Goal: Task Accomplishment & Management: Manage account settings

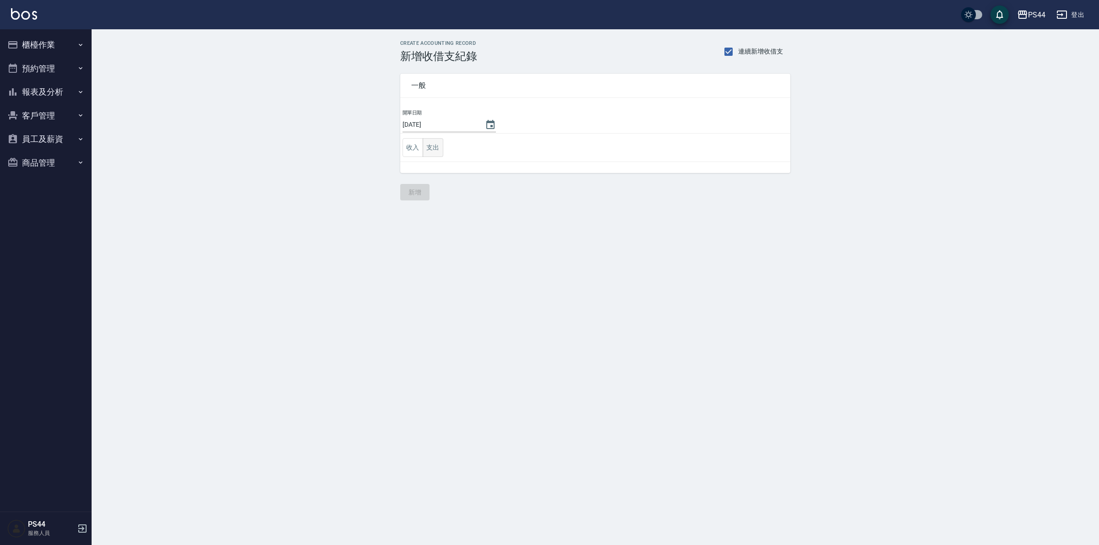
click at [428, 147] on button "支出" at bounding box center [433, 147] width 21 height 19
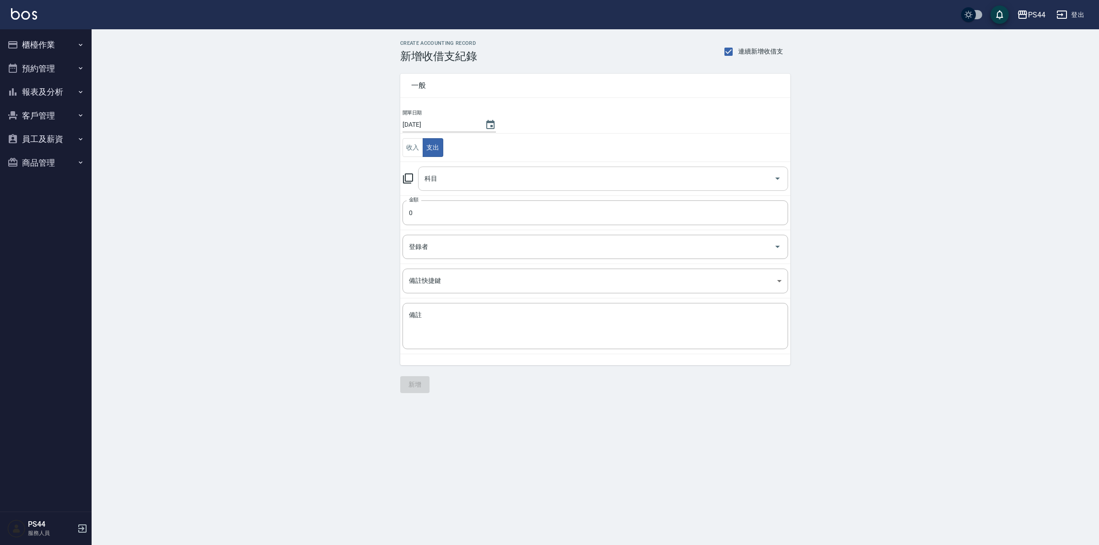
click at [460, 187] on input "科目" at bounding box center [596, 179] width 348 height 16
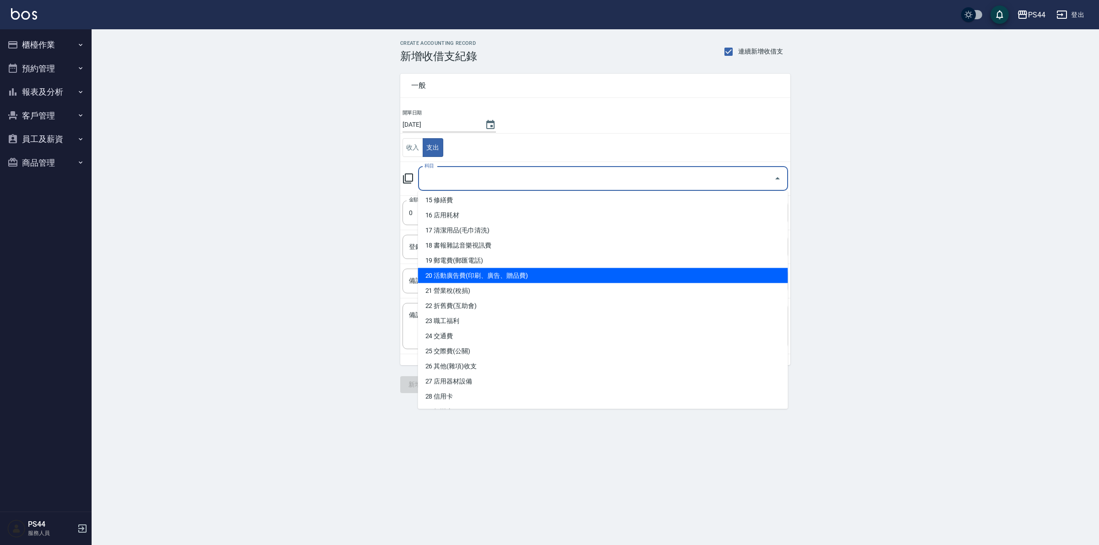
scroll to position [286, 0]
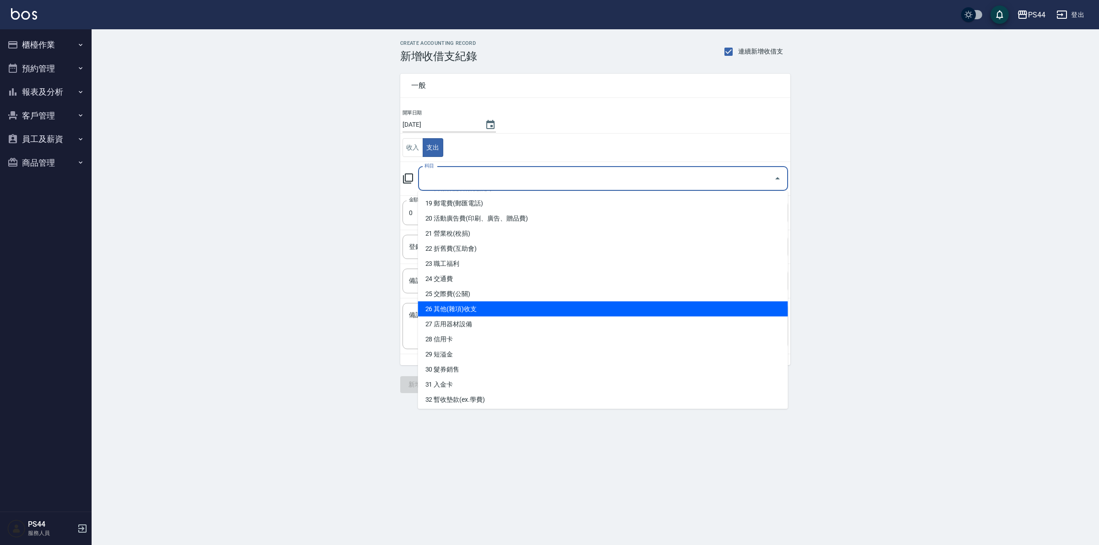
click at [546, 310] on li "26 其他(雜項)收支" at bounding box center [603, 309] width 370 height 15
type input "26 其他(雜項)收支"
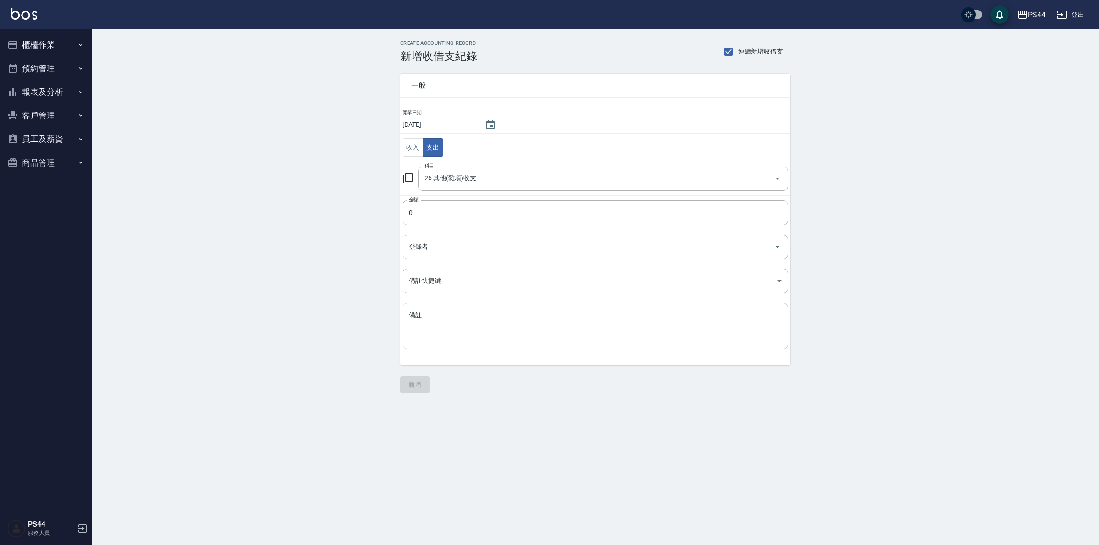
click at [532, 346] on div "x 備註" at bounding box center [594, 326] width 385 height 46
type textarea "R"
type textarea "ㄐ"
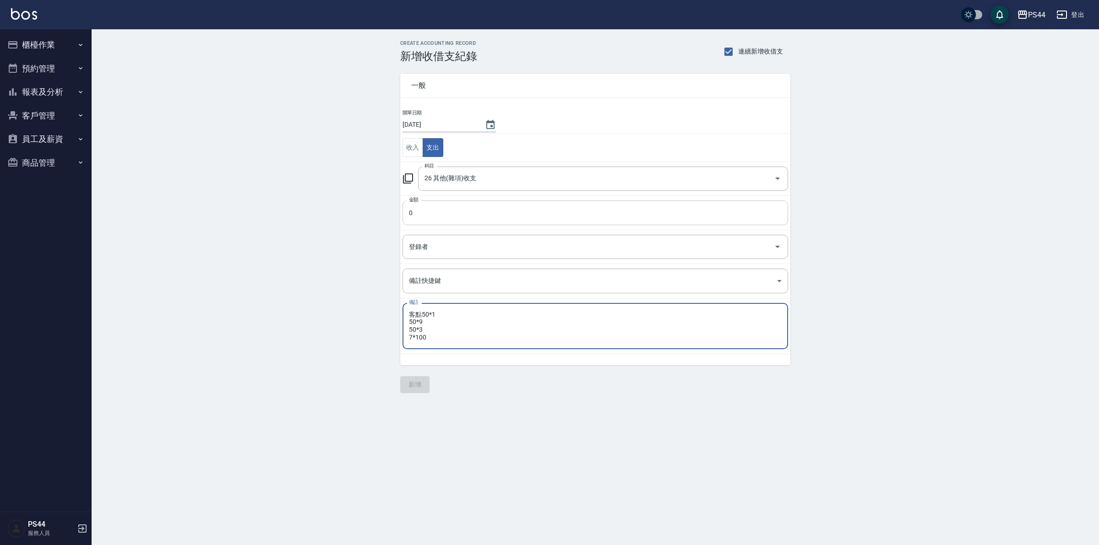
type textarea "客點50*1 50*9 50*3 7*100"
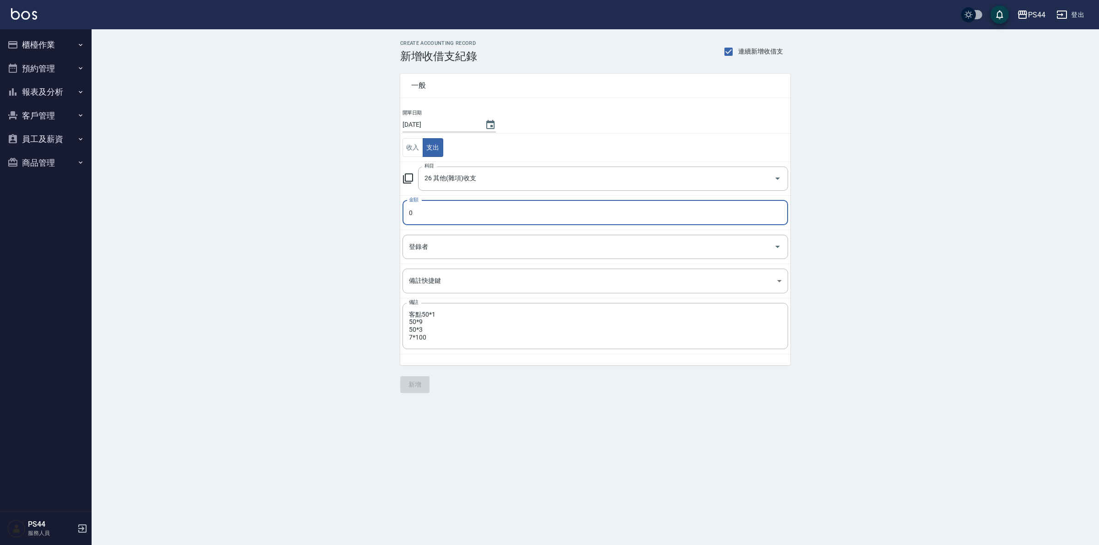
click at [486, 216] on input "0" at bounding box center [594, 212] width 385 height 25
type input "250"
click at [409, 381] on button "新增" at bounding box center [414, 384] width 29 height 17
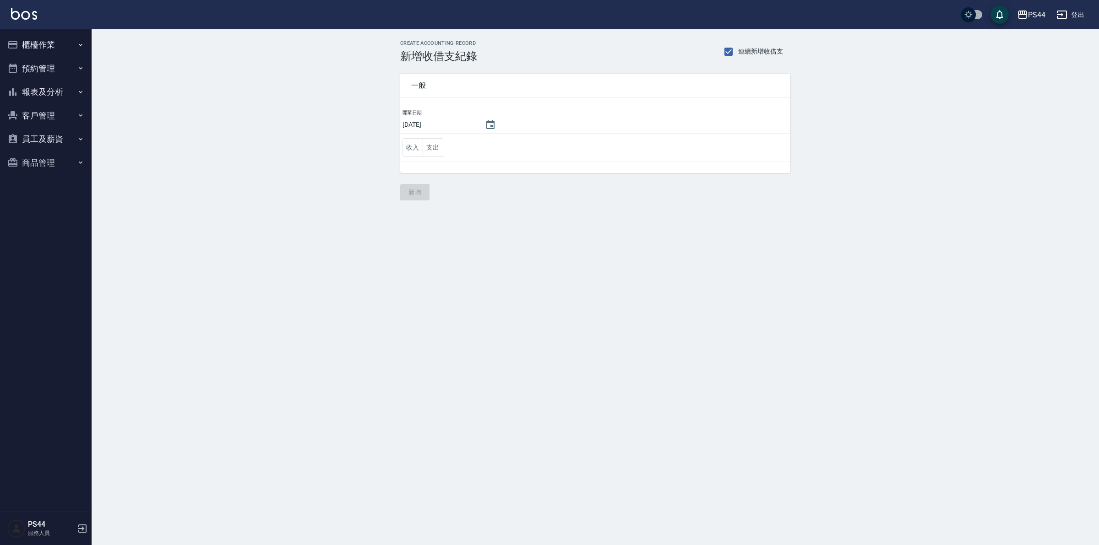
click at [46, 95] on button "報表及分析" at bounding box center [46, 92] width 84 height 24
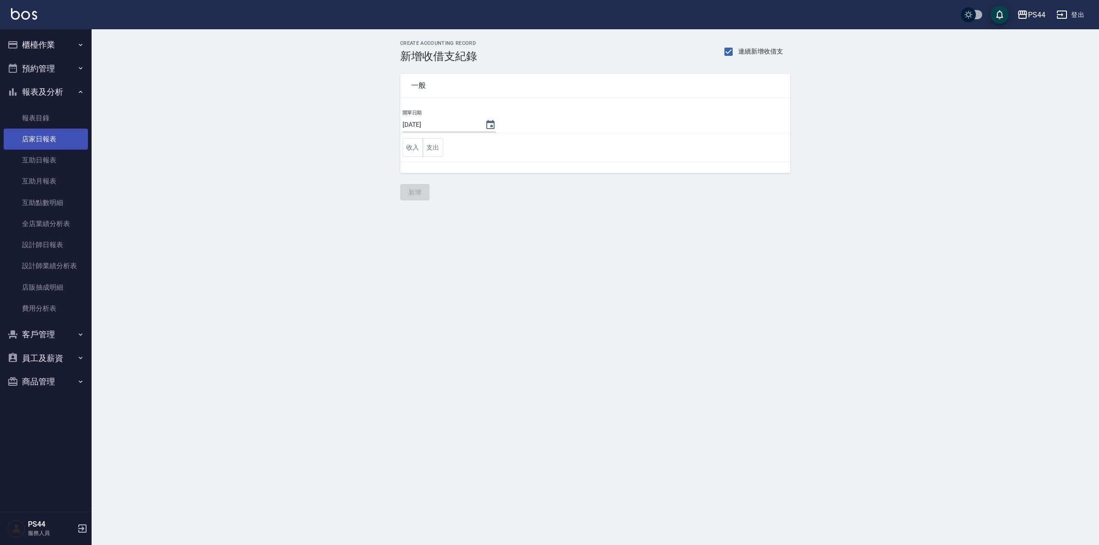
click at [46, 136] on link "店家日報表" at bounding box center [46, 139] width 84 height 21
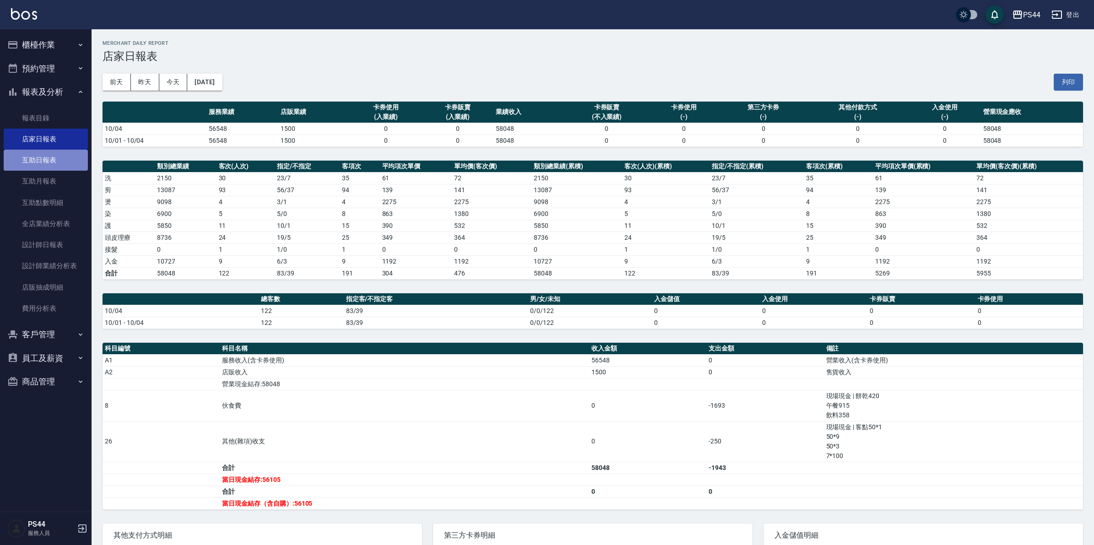
click at [46, 159] on link "互助日報表" at bounding box center [46, 160] width 84 height 21
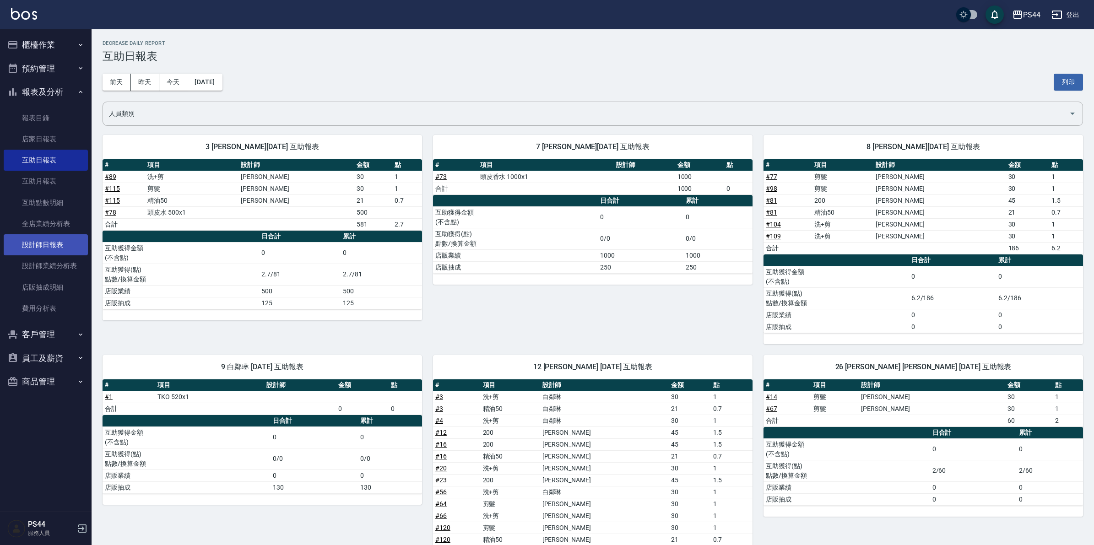
click at [47, 245] on link "設計師日報表" at bounding box center [46, 244] width 84 height 21
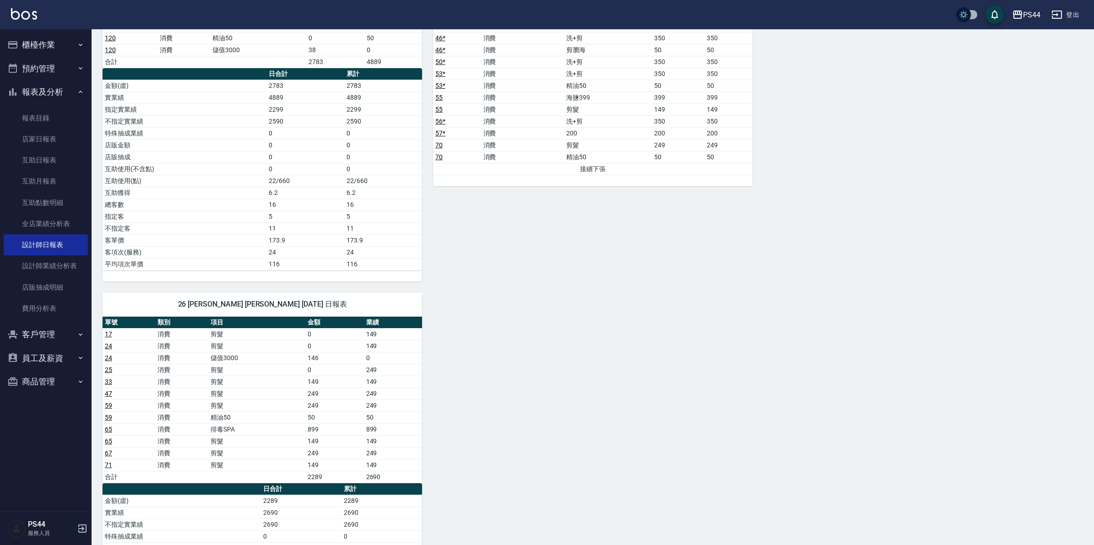
scroll to position [1545, 0]
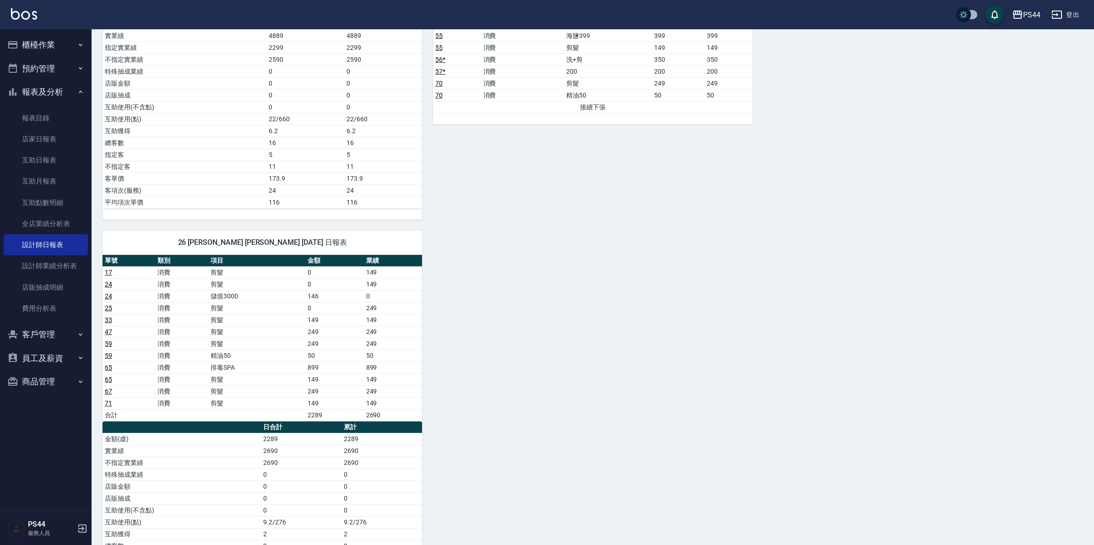
click at [230, 247] on span "26 [PERSON_NAME] [PERSON_NAME] [DATE] 日報表" at bounding box center [263, 242] width 298 height 9
click at [226, 255] on div "26 [PERSON_NAME] [PERSON_NAME] [DATE] 日報表" at bounding box center [263, 243] width 320 height 24
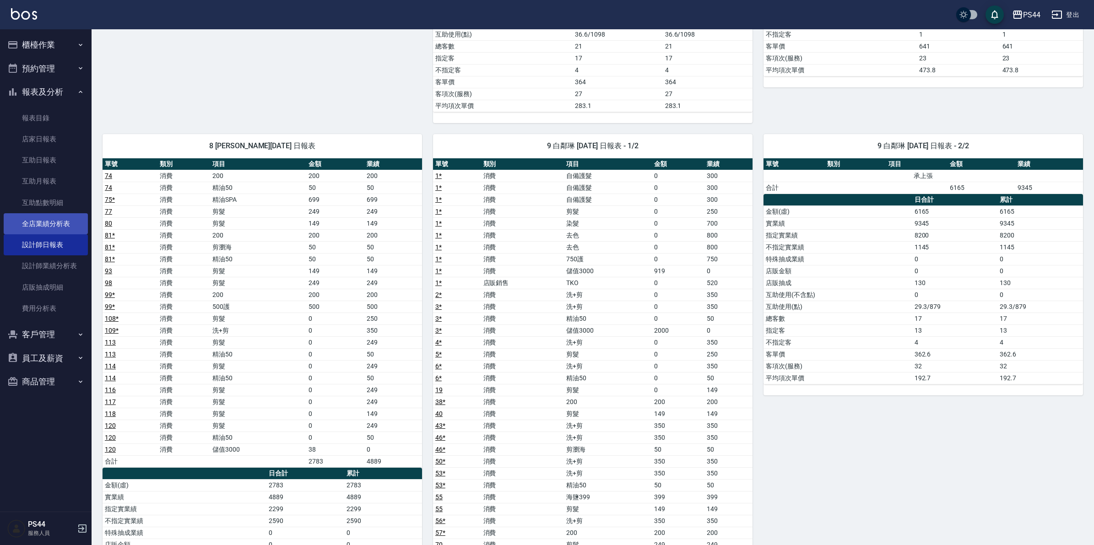
scroll to position [952, 0]
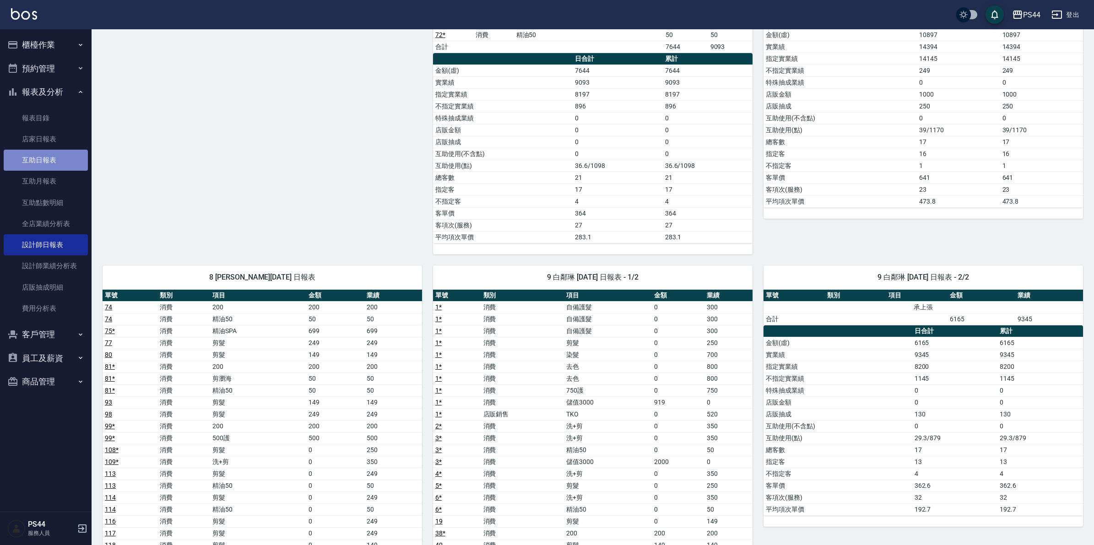
click at [47, 161] on link "互助日報表" at bounding box center [46, 160] width 84 height 21
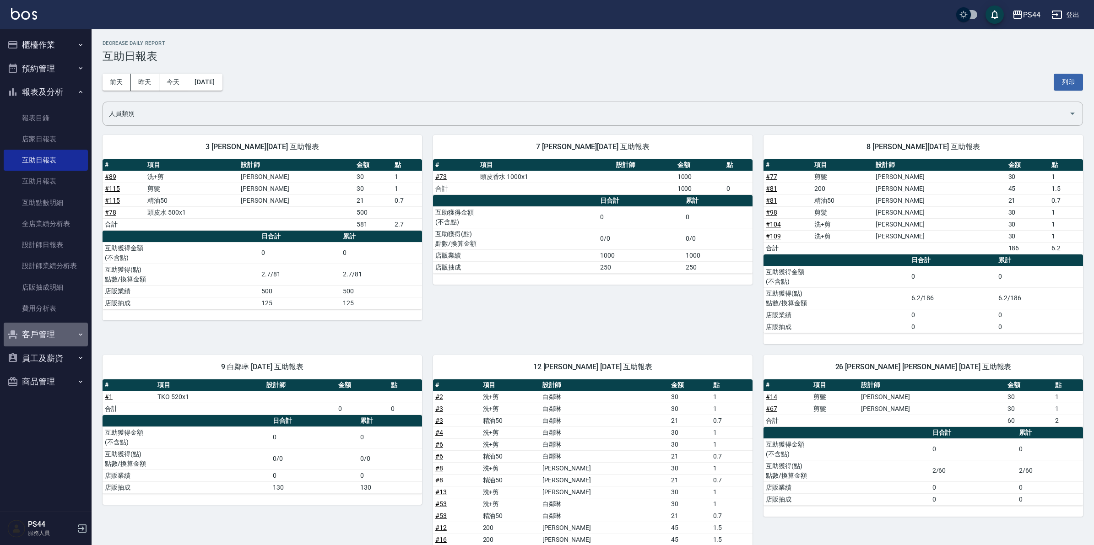
click at [35, 324] on button "客戶管理" at bounding box center [46, 335] width 84 height 24
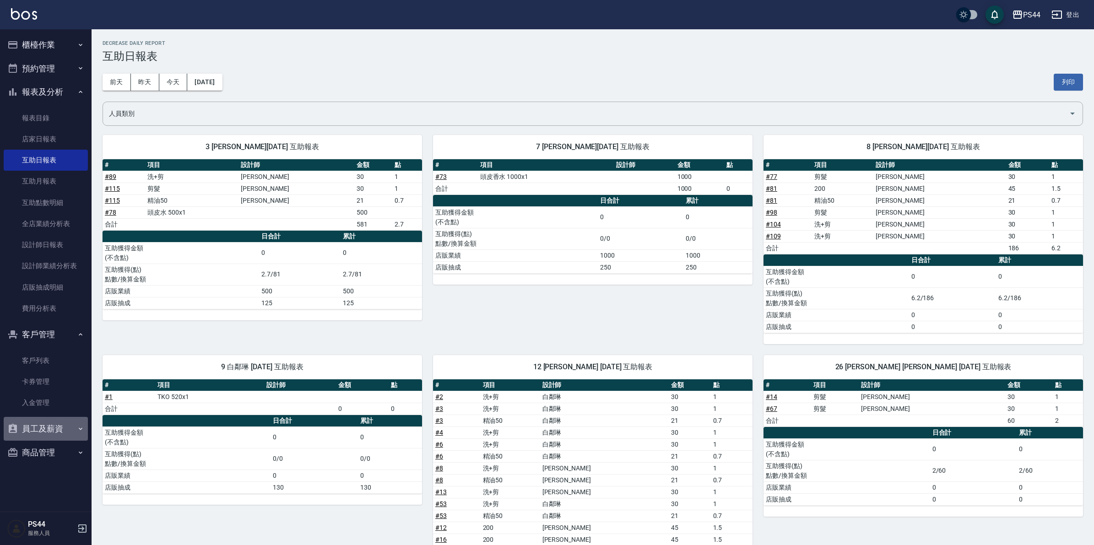
click at [44, 427] on button "員工及薪資" at bounding box center [46, 429] width 84 height 24
click at [34, 456] on link "員工列表" at bounding box center [46, 454] width 84 height 21
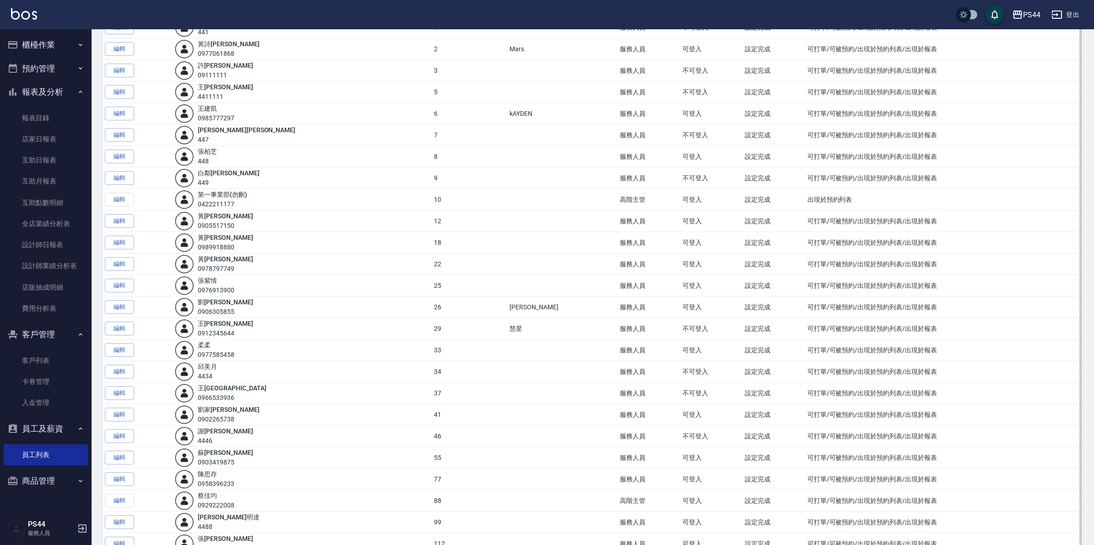
scroll to position [99, 0]
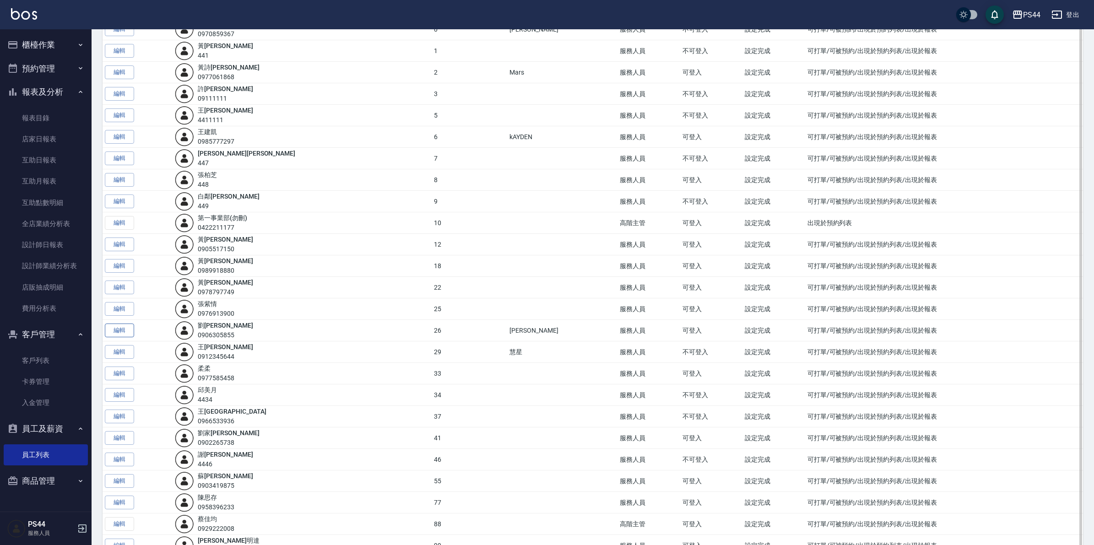
click at [127, 330] on link "編輯" at bounding box center [119, 331] width 29 height 14
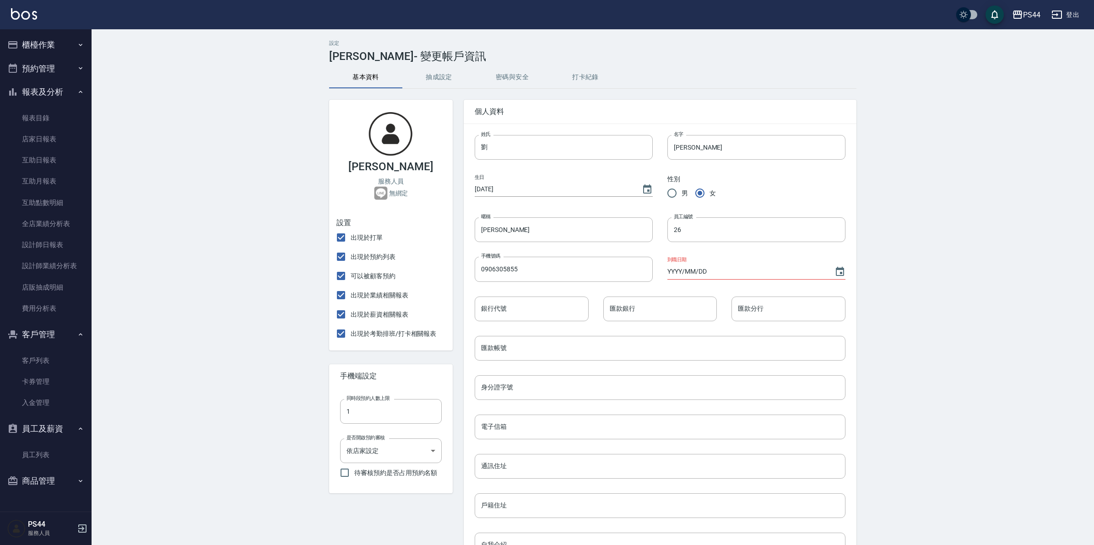
scroll to position [57, 0]
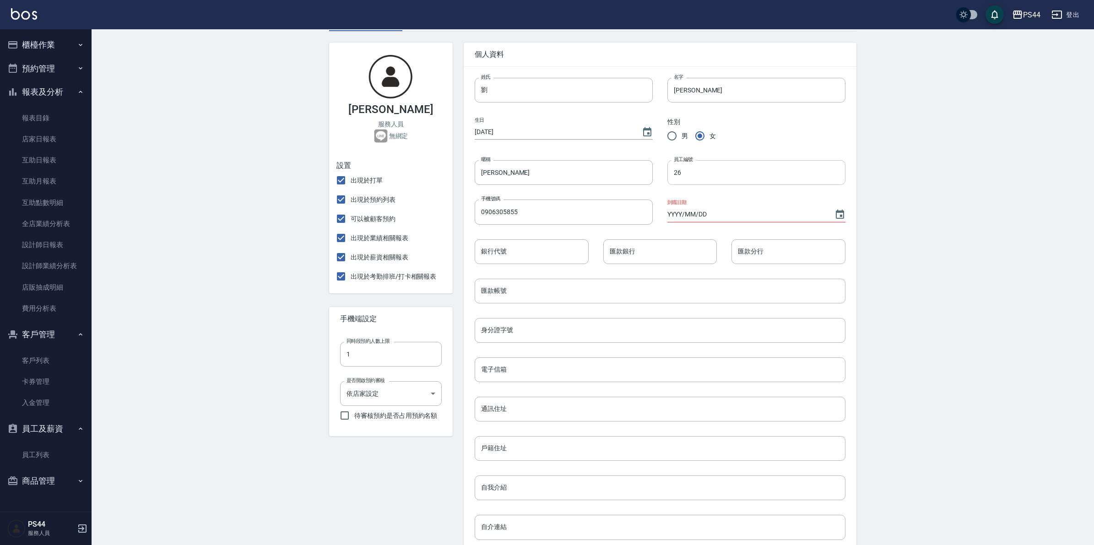
click at [726, 172] on input "26" at bounding box center [756, 172] width 178 height 25
type input "2"
type input "4"
click at [900, 178] on div "設定 [PERSON_NAME] - 變更帳戶資訊 基本資料 抽成設定 密碼與安全 打卡紀錄 [PERSON_NAME] 服務人員 無綁定 設置 出現於打單…" at bounding box center [593, 322] width 1002 height 700
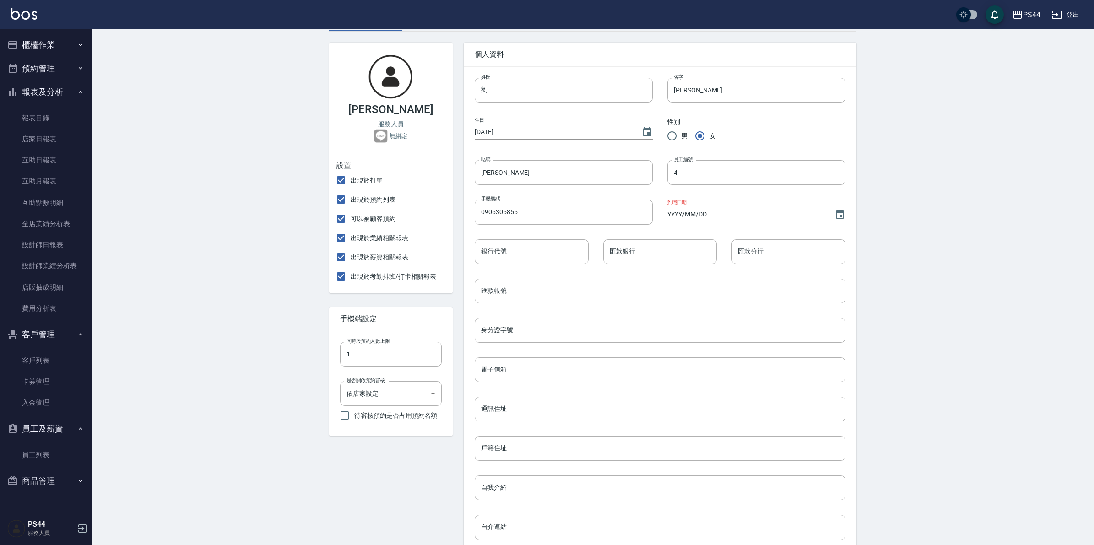
scroll to position [184, 0]
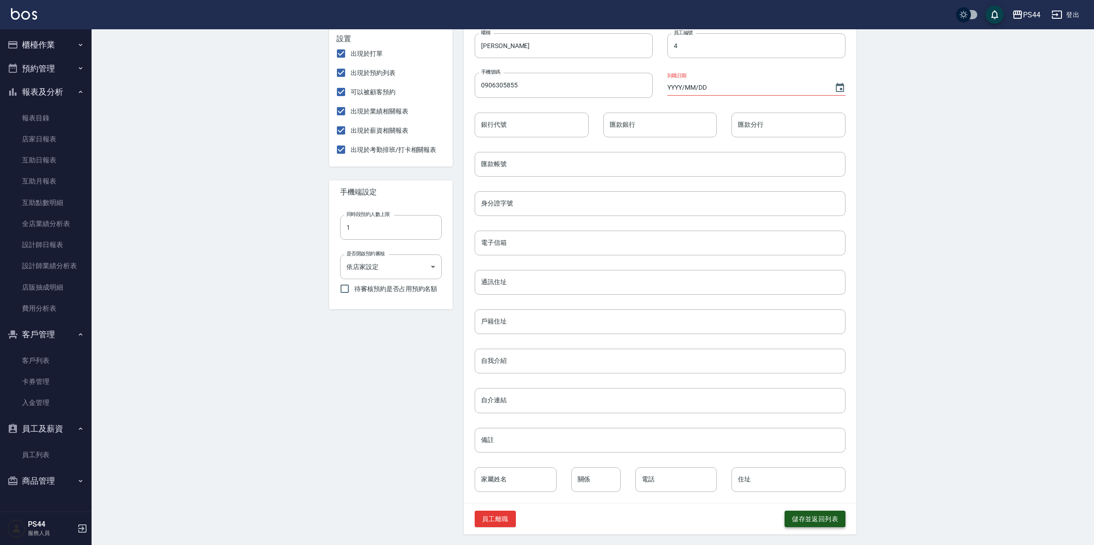
click at [833, 518] on button "儲存並返回列表" at bounding box center [815, 519] width 61 height 17
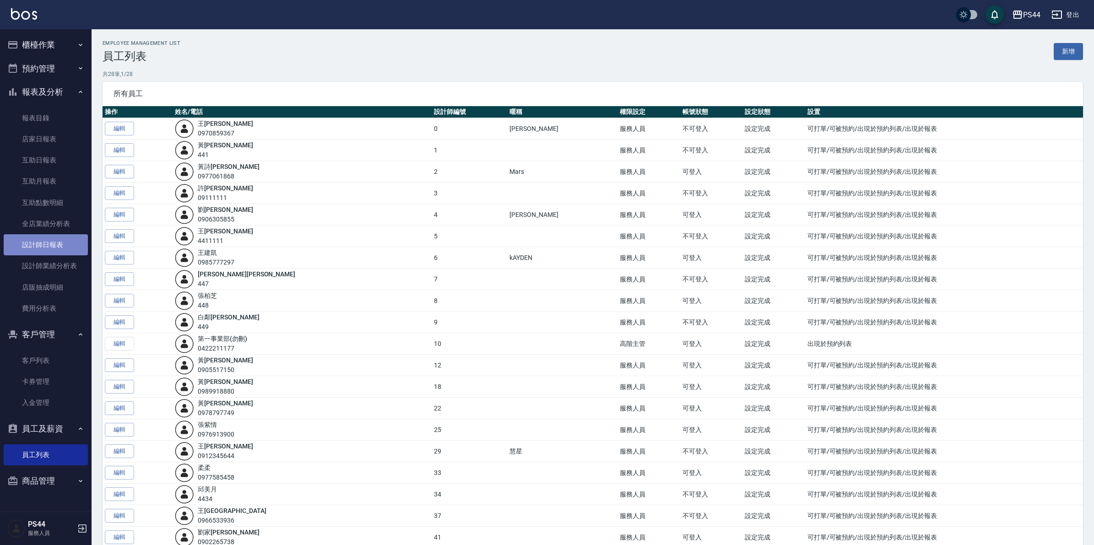
click at [46, 246] on link "設計師日報表" at bounding box center [46, 244] width 84 height 21
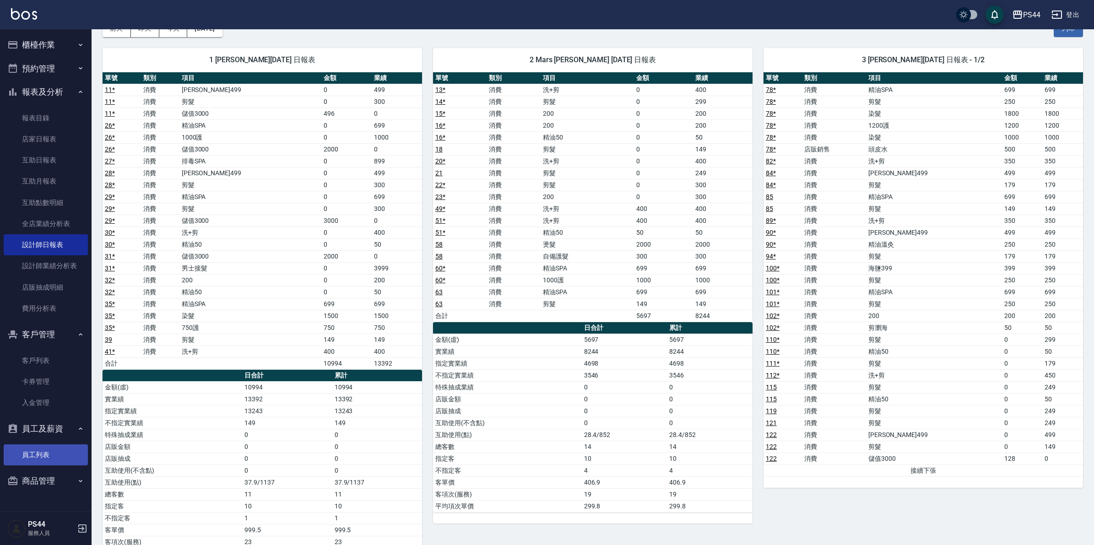
scroll to position [114, 0]
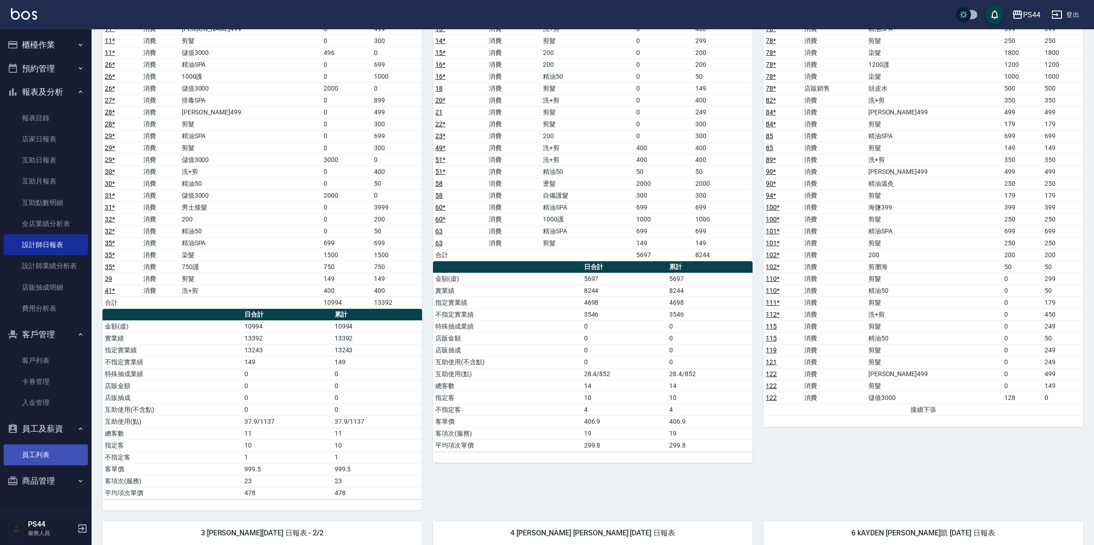
click at [33, 452] on link "員工列表" at bounding box center [46, 454] width 84 height 21
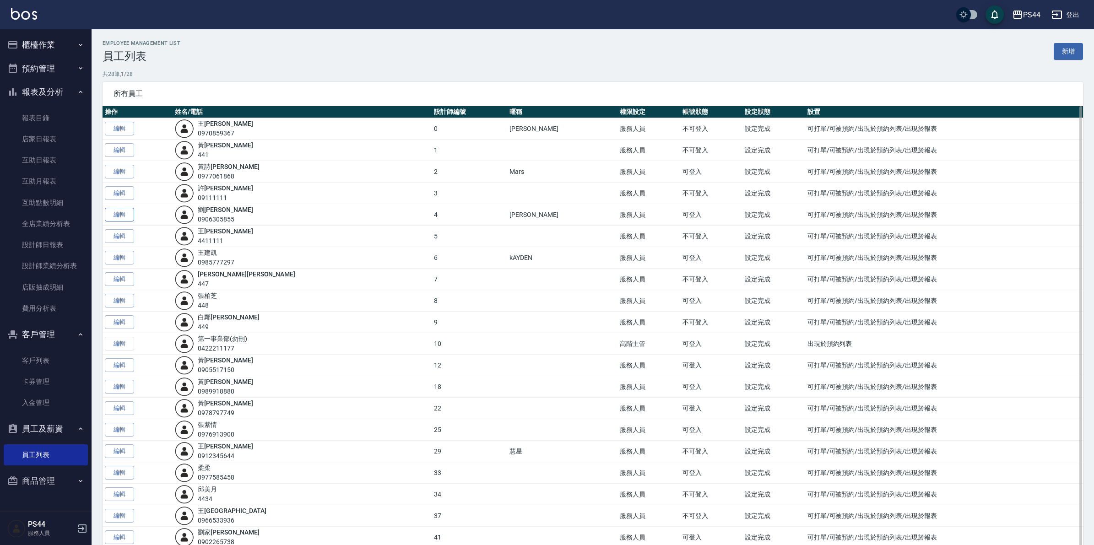
click at [130, 213] on link "編輯" at bounding box center [119, 215] width 29 height 14
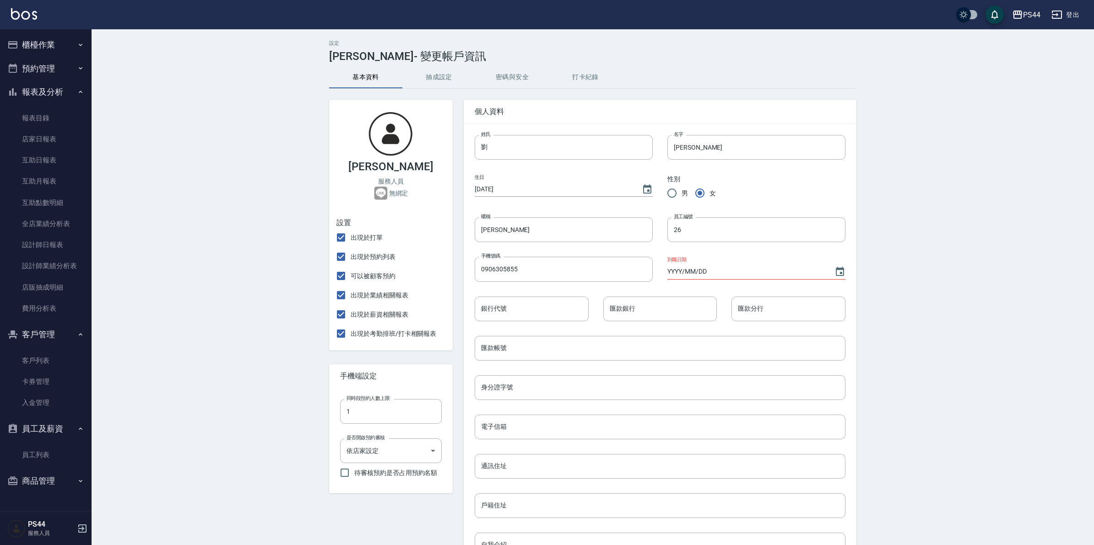
type input "4"
click at [672, 148] on input "[PERSON_NAME]" at bounding box center [756, 147] width 178 height 25
drag, startPoint x: 501, startPoint y: 152, endPoint x: 456, endPoint y: 151, distance: 45.3
click at [456, 151] on div "個人資料 姓氏 劉 姓氏 名字 [PERSON_NAME] 名字 生日 [DEMOGRAPHIC_DATA] 性別 男 女 暱稱 [PERSON_NAME] …" at bounding box center [655, 404] width 404 height 630
click at [672, 151] on input "[PERSON_NAME]" at bounding box center [756, 147] width 178 height 25
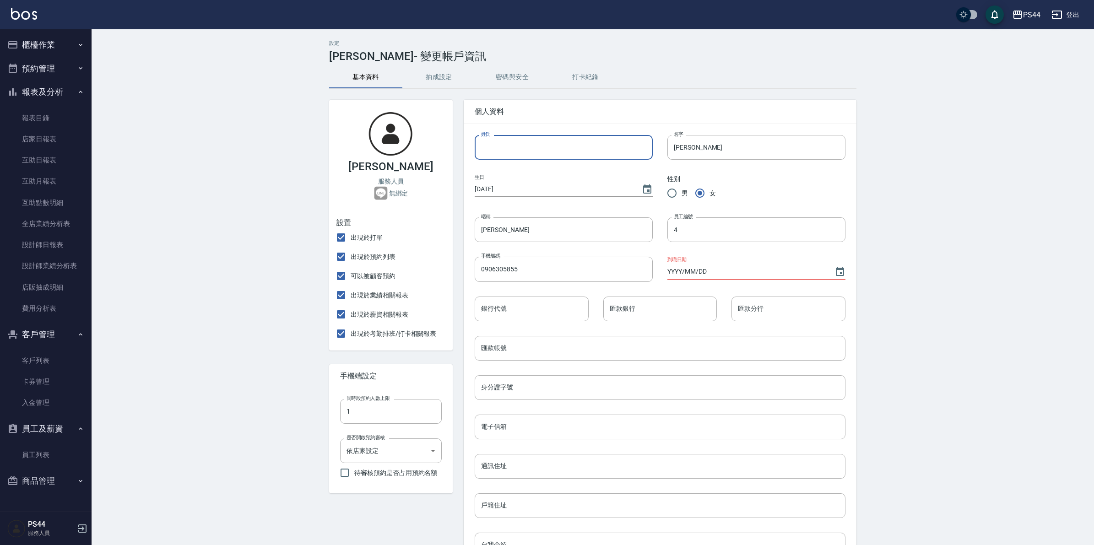
click at [584, 146] on input "姓氏" at bounding box center [564, 147] width 178 height 25
type input "k"
type input "m"
type input "Mica"
click at [676, 148] on input "[PERSON_NAME]" at bounding box center [756, 147] width 178 height 25
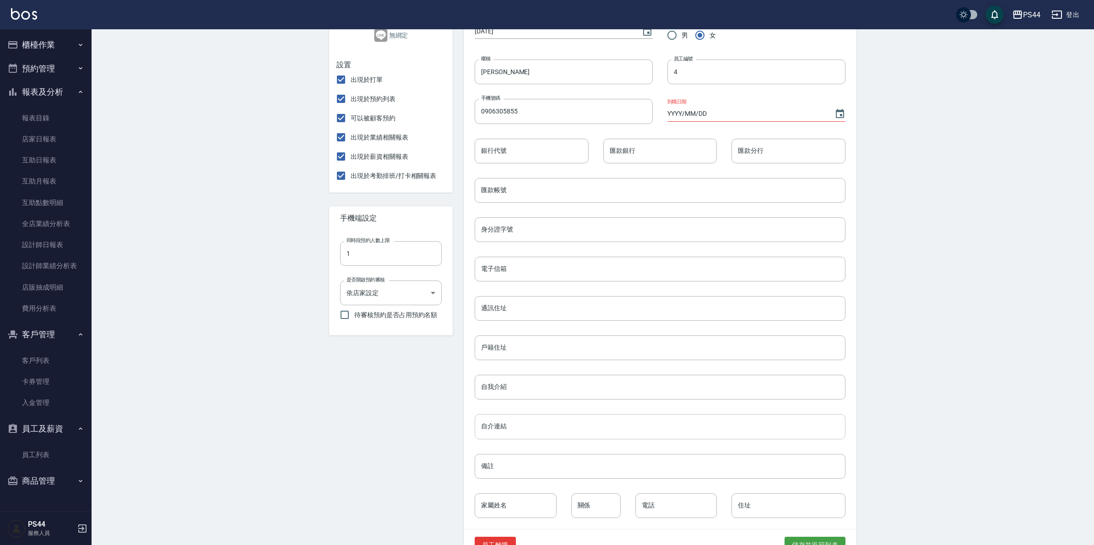
scroll to position [184, 0]
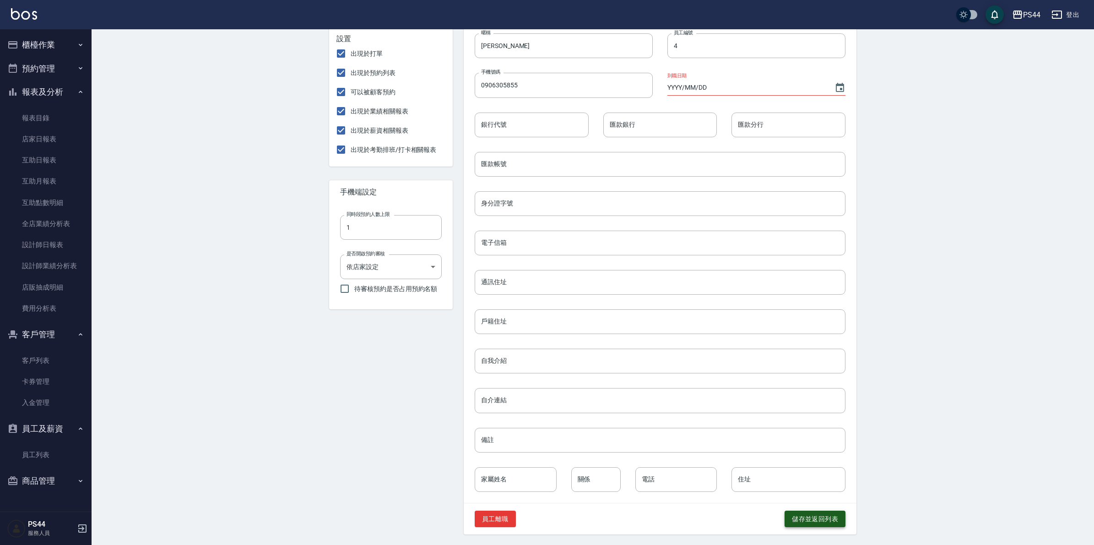
type input "[PERSON_NAME]"
click at [824, 525] on button "儲存並返回列表" at bounding box center [815, 519] width 61 height 17
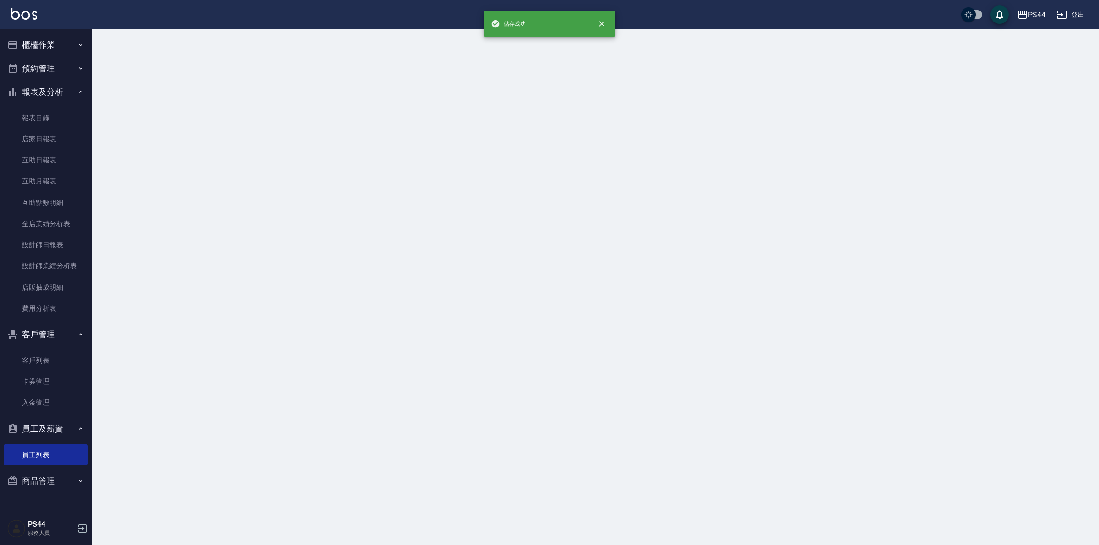
click at [821, 521] on div at bounding box center [549, 272] width 1099 height 545
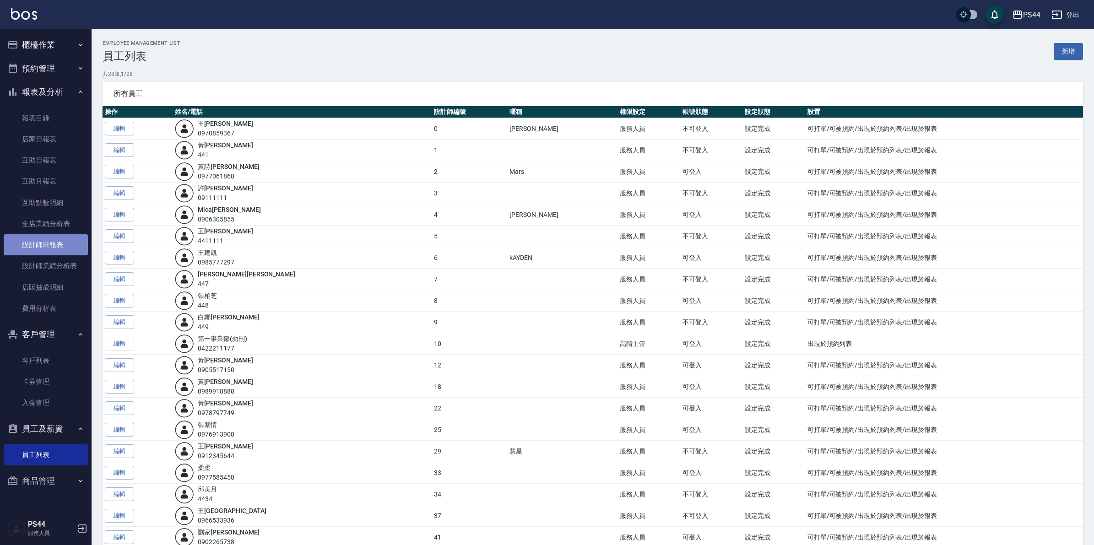
click at [49, 239] on link "設計師日報表" at bounding box center [46, 244] width 84 height 21
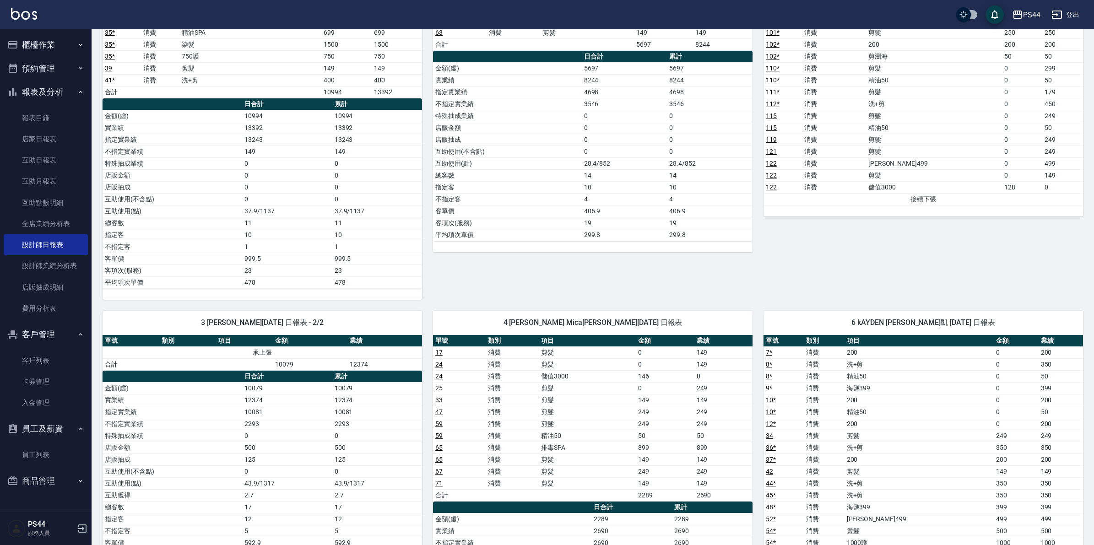
scroll to position [286, 0]
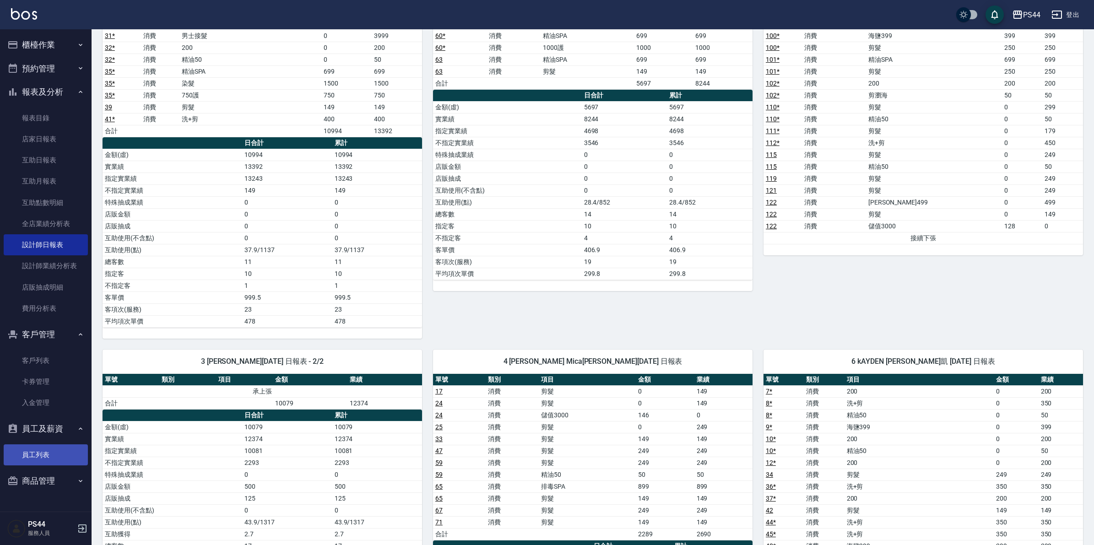
click at [38, 450] on link "員工列表" at bounding box center [46, 454] width 84 height 21
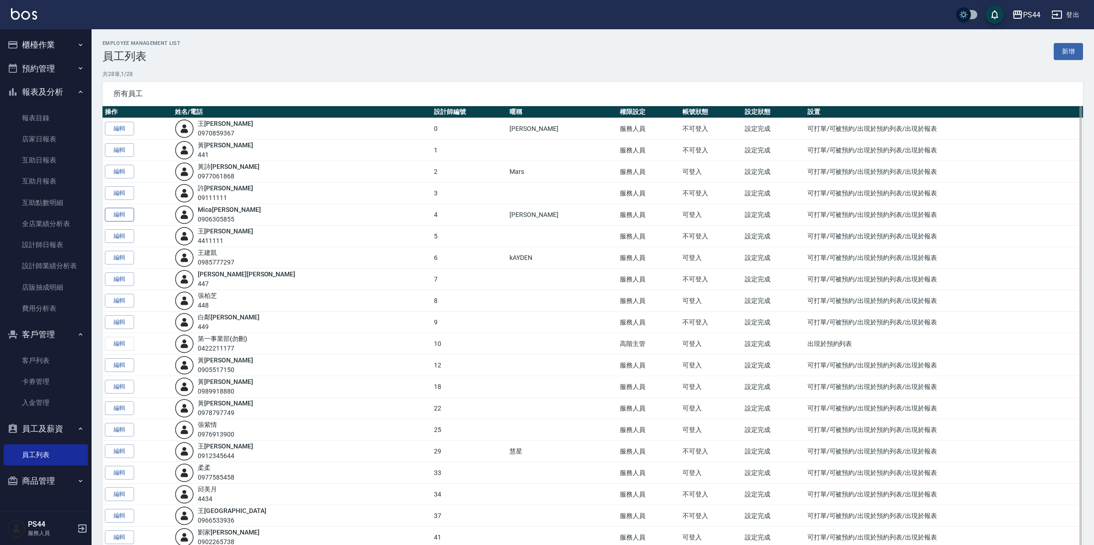
click at [119, 216] on link "編輯" at bounding box center [119, 215] width 29 height 14
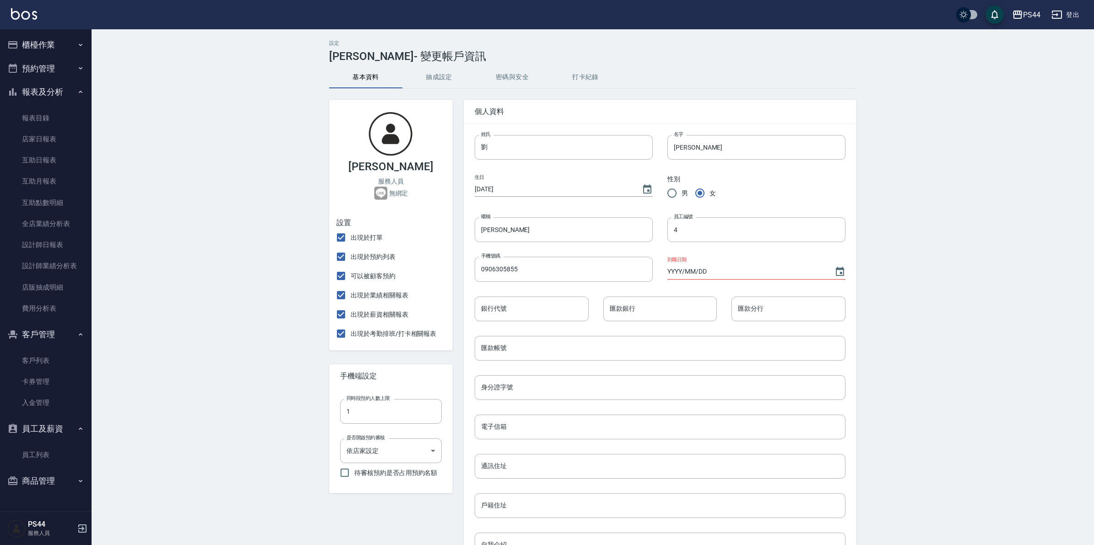
type input "Mica"
type input "[PERSON_NAME]"
click at [520, 149] on input "Mica" at bounding box center [564, 147] width 178 height 25
drag, startPoint x: 520, startPoint y: 149, endPoint x: 445, endPoint y: 149, distance: 75.5
click at [445, 149] on div "Mica[PERSON_NAME] 服務人員 無綁定 設置 出現於打單 出現於預約列表 可以被顧客預約 出現於業績相關報表 出現於薪資相關報表 出現於考勤排…" at bounding box center [587, 404] width 538 height 630
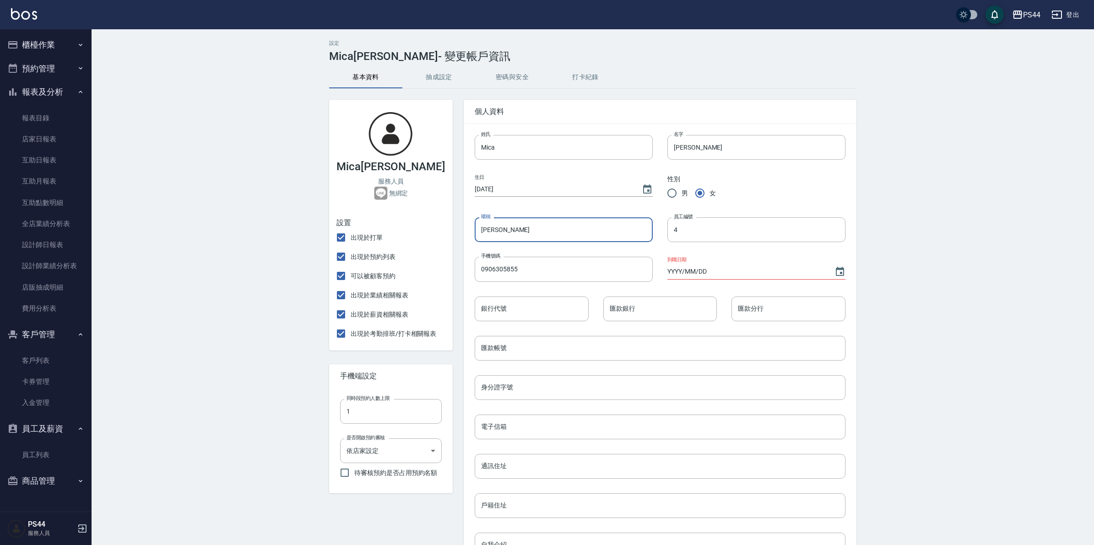
click at [429, 231] on div "Mica[PERSON_NAME] 服務人員 無綁定 設置 出現於打單 出現於預約列表 可以被顧客預約 出現於業績相關報表 出現於薪資相關報表 出現於考勤排…" at bounding box center [587, 404] width 538 height 630
paste input "Mica"
type input "Mica"
drag, startPoint x: 534, startPoint y: 150, endPoint x: 420, endPoint y: 150, distance: 114.4
click at [420, 150] on div "[PERSON_NAME] 服務人員 無綁定 設置 出現於打單 出現於預約列表 可以被顧客預約 出現於業績相關報表 出現於薪資相關報表 出現於考勤排班/打卡…" at bounding box center [587, 404] width 538 height 630
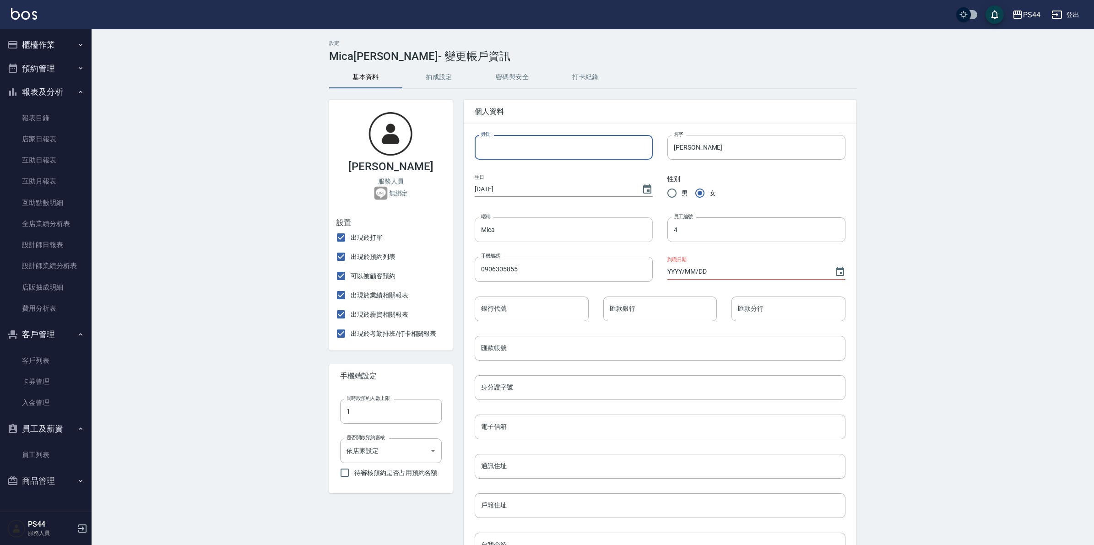
click at [563, 231] on input "Mica" at bounding box center [564, 229] width 178 height 25
click at [550, 148] on input "姓氏" at bounding box center [564, 147] width 178 height 25
click at [509, 228] on input "Mica" at bounding box center [564, 229] width 178 height 25
click at [448, 230] on div "[PERSON_NAME] 服務人員 無綁定 設置 出現於打單 出現於預約列表 可以被顧客預約 出現於業績相關報表 出現於薪資相關報表 出現於考勤排班/打卡…" at bounding box center [587, 404] width 538 height 630
click at [506, 147] on input "姓氏" at bounding box center [564, 147] width 178 height 25
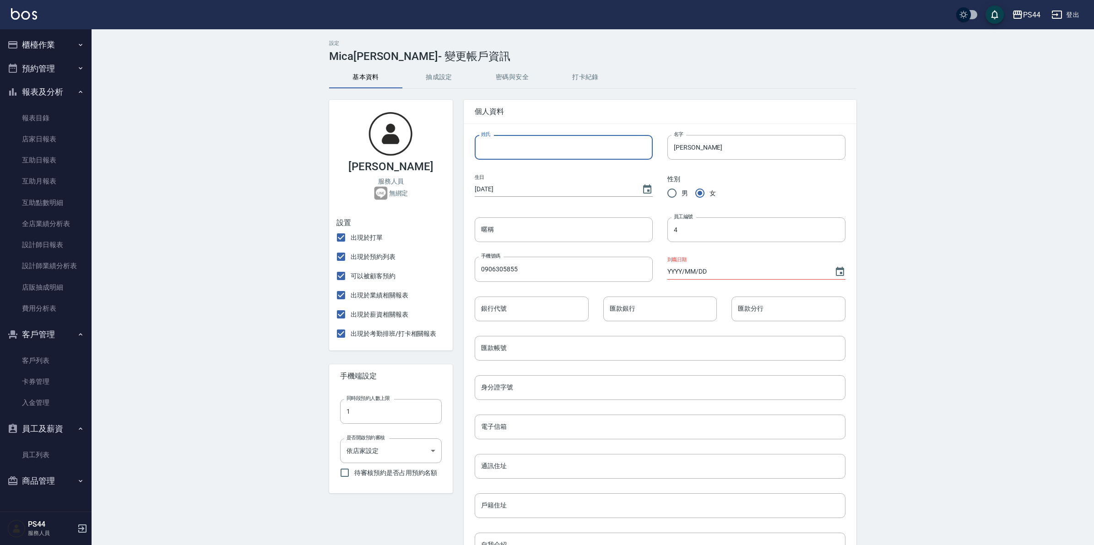
paste input "Mica"
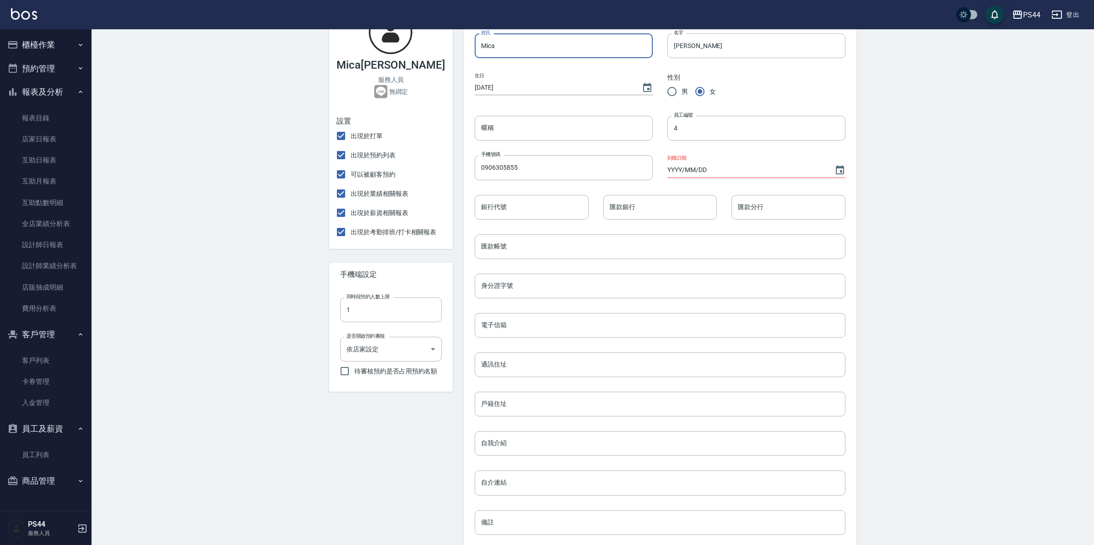
scroll to position [184, 0]
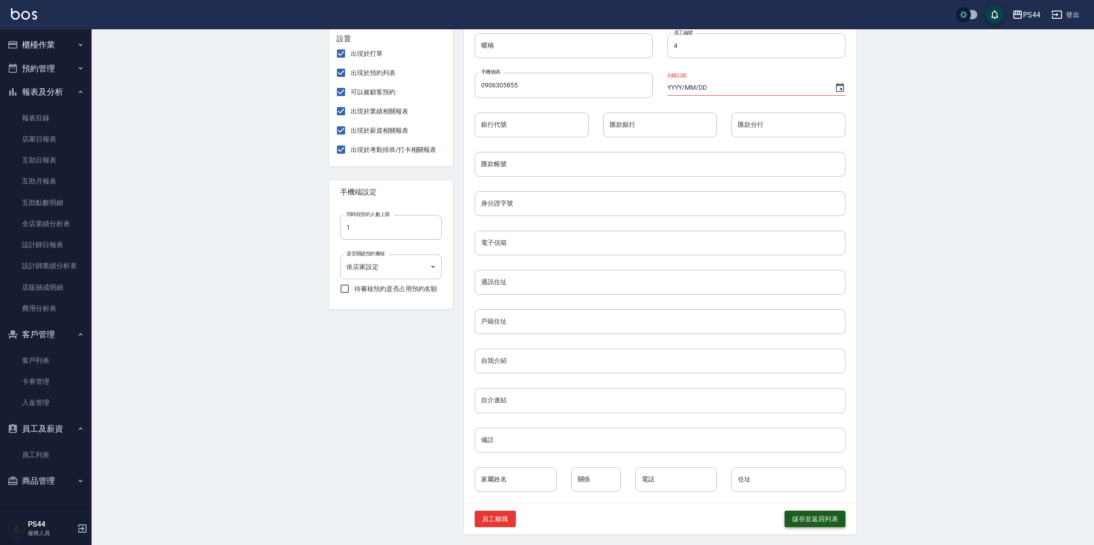
type input "Mica"
click at [815, 522] on button "儲存並返回列表" at bounding box center [815, 519] width 61 height 17
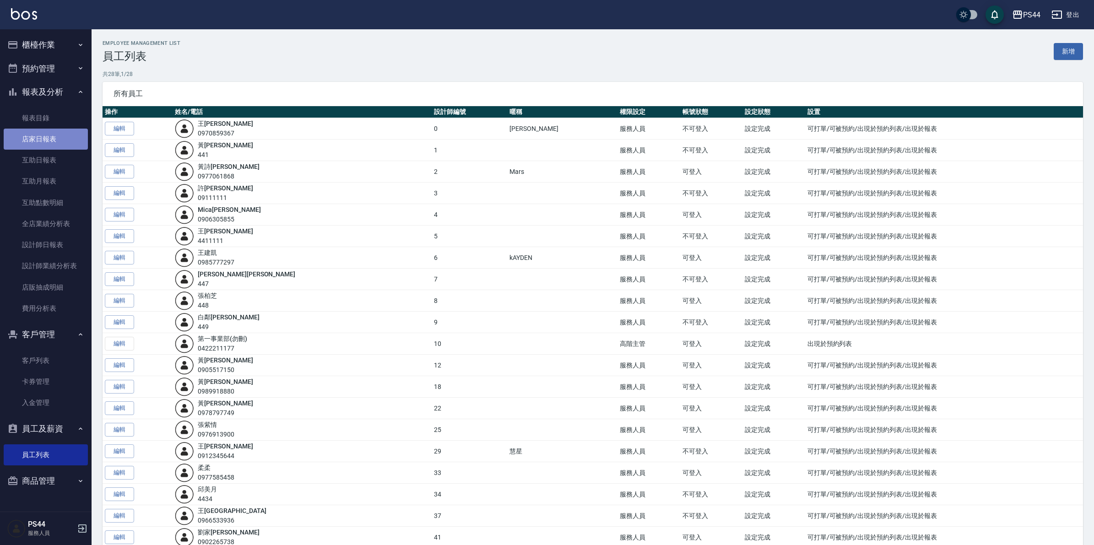
click at [43, 137] on link "店家日報表" at bounding box center [46, 139] width 84 height 21
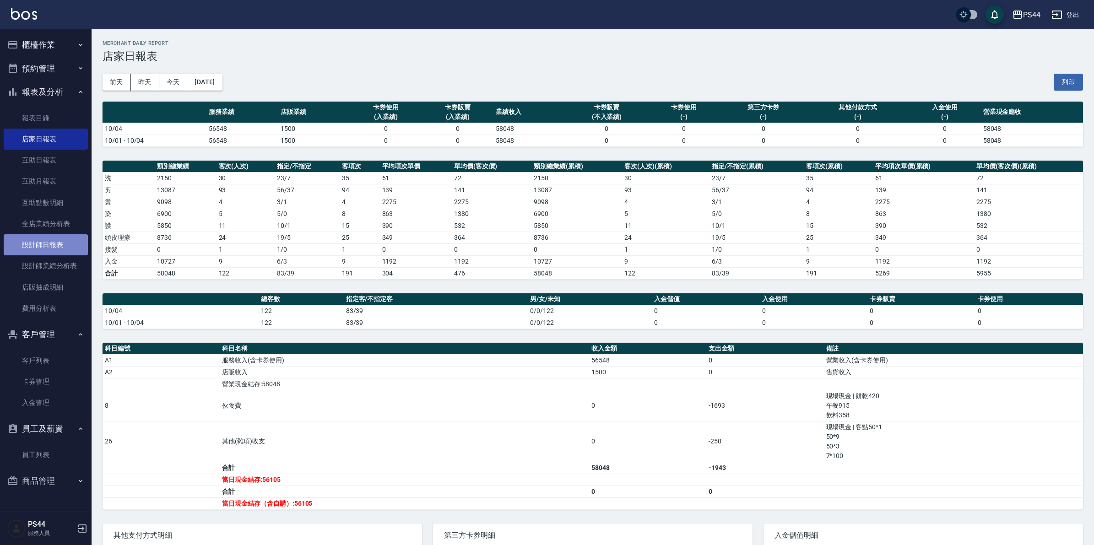
click at [37, 239] on link "設計師日報表" at bounding box center [46, 244] width 84 height 21
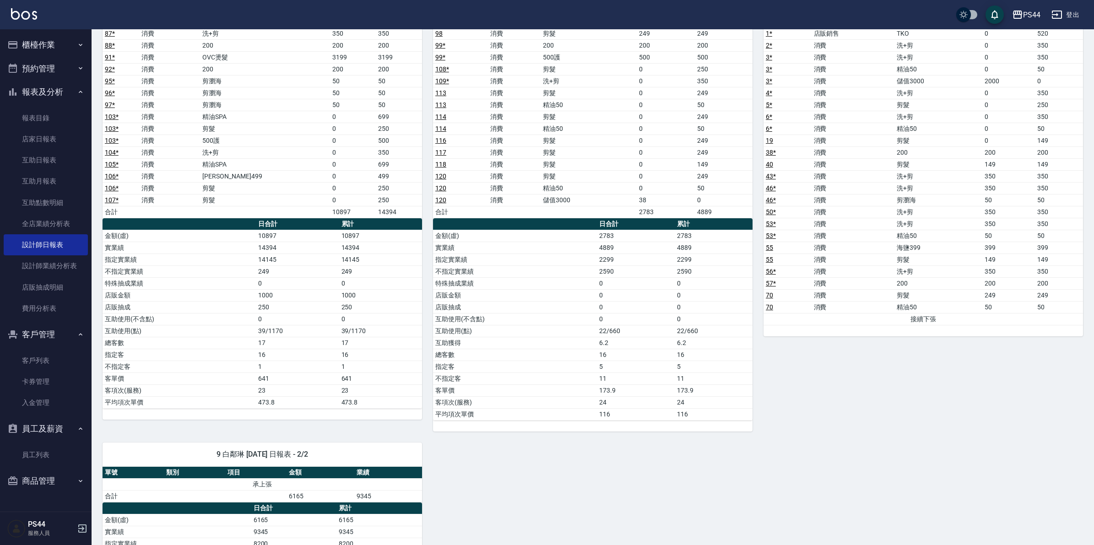
scroll to position [1518, 0]
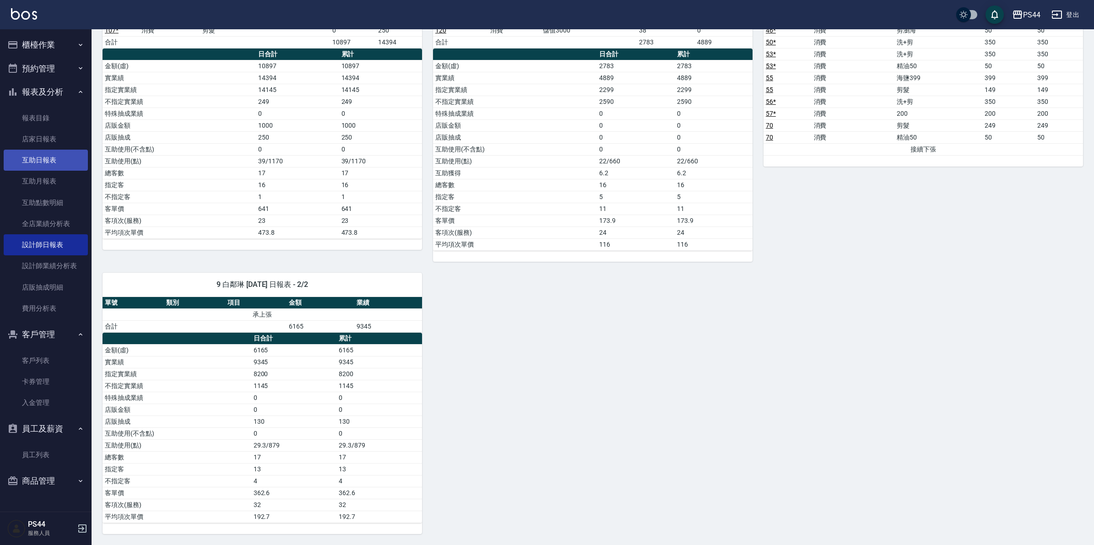
click at [37, 160] on link "互助日報表" at bounding box center [46, 160] width 84 height 21
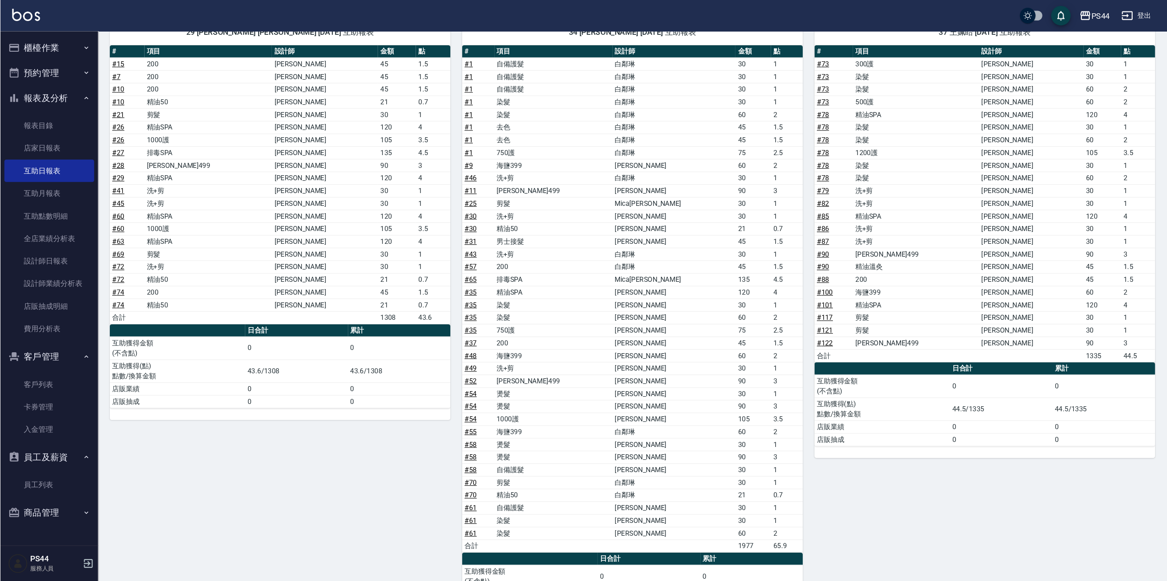
scroll to position [855, 0]
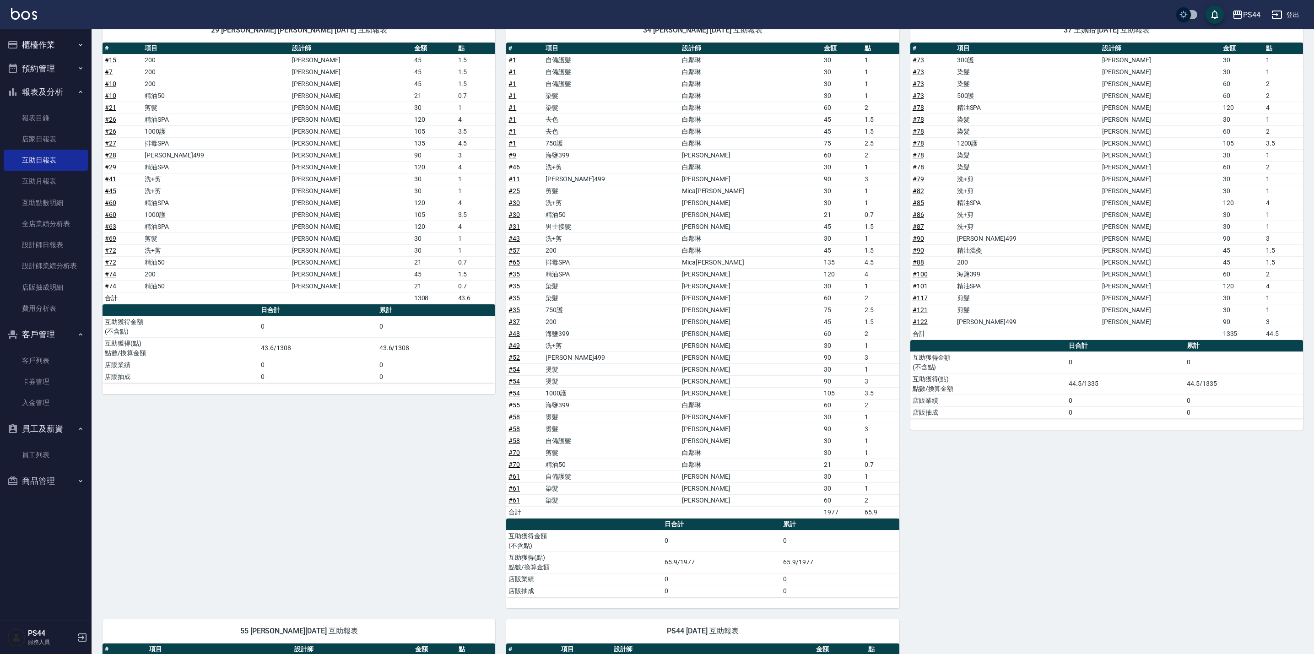
drag, startPoint x: 1072, startPoint y: 1, endPoint x: 960, endPoint y: 551, distance: 561.0
click at [953, 545] on div "37 王姵眙 [DATE] 互助報表 # 項目 設計師 金額 點 # 73 300護 [PERSON_NAME] 30 1 # 73 染髮 [PERSON_N…" at bounding box center [1101, 307] width 404 height 601
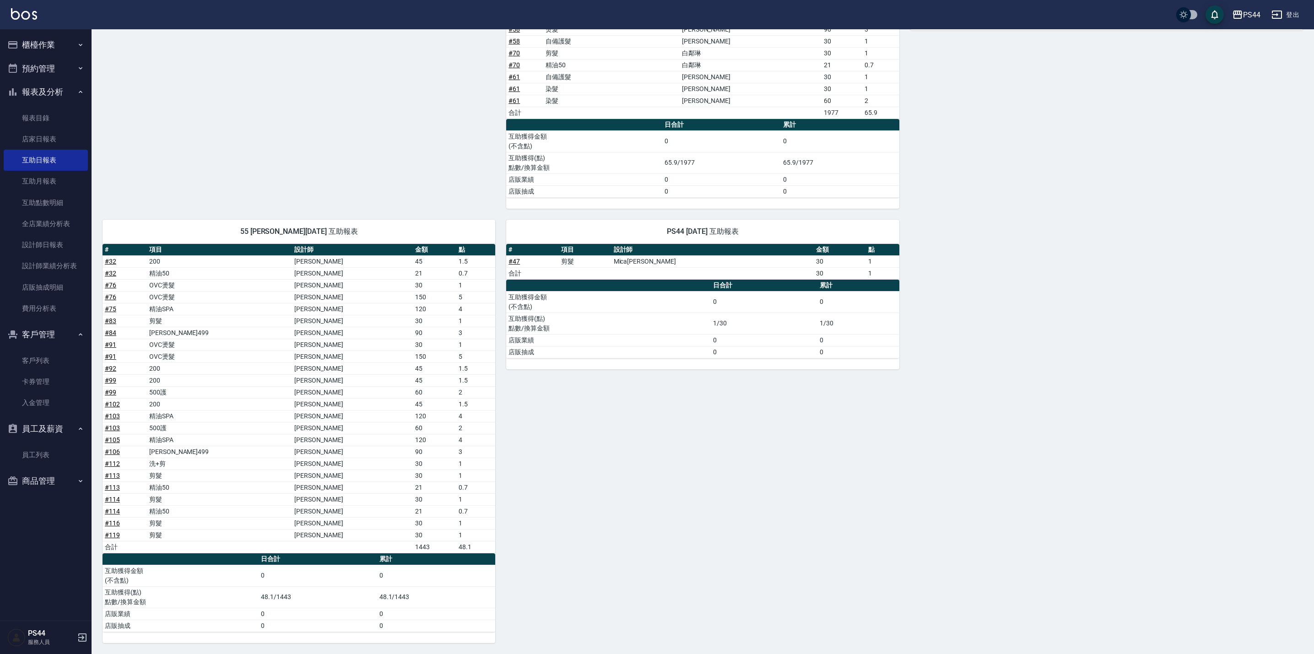
scroll to position [1283, 0]
click at [55, 220] on link "全店業績分析表" at bounding box center [46, 223] width 84 height 21
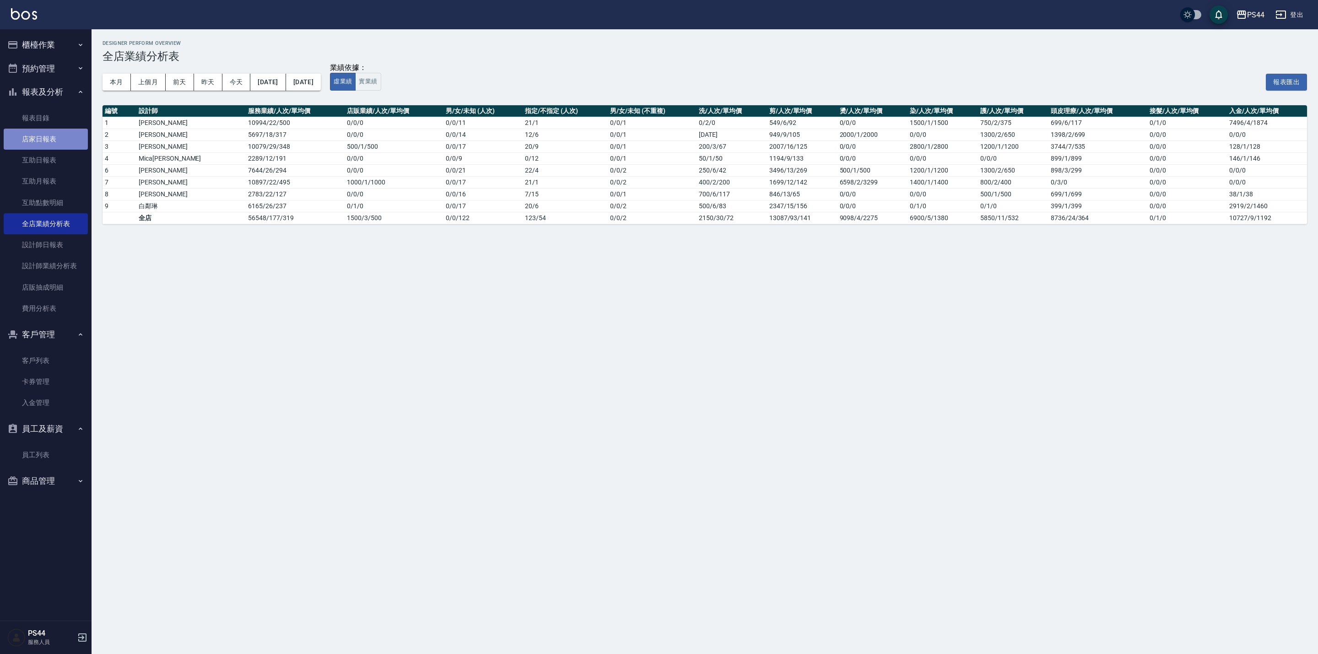
click at [48, 131] on link "店家日報表" at bounding box center [46, 139] width 84 height 21
